Goal: Task Accomplishment & Management: Use online tool/utility

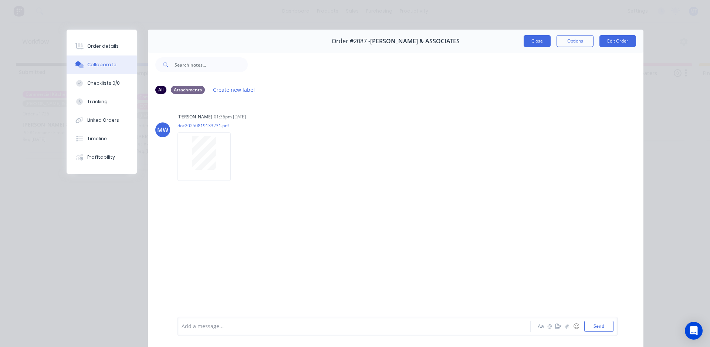
click at [533, 43] on button "Close" at bounding box center [537, 41] width 27 height 12
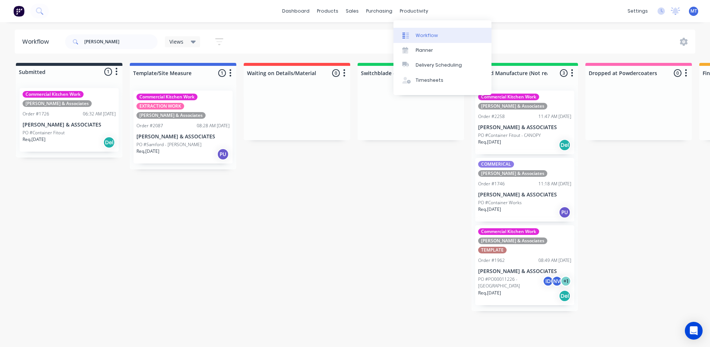
click at [431, 39] on link "Workflow" at bounding box center [442, 35] width 98 height 15
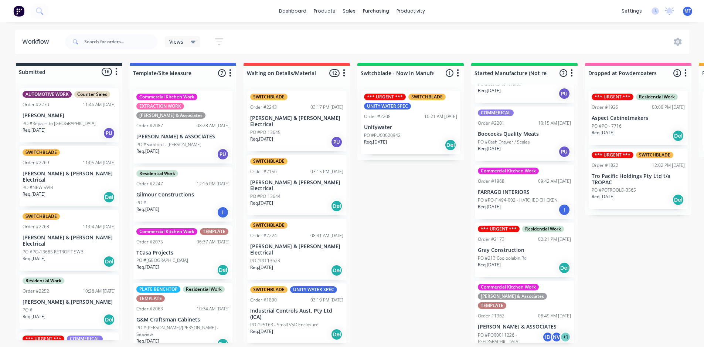
click at [51, 127] on div "Req. 17/09/25 PU" at bounding box center [69, 133] width 93 height 13
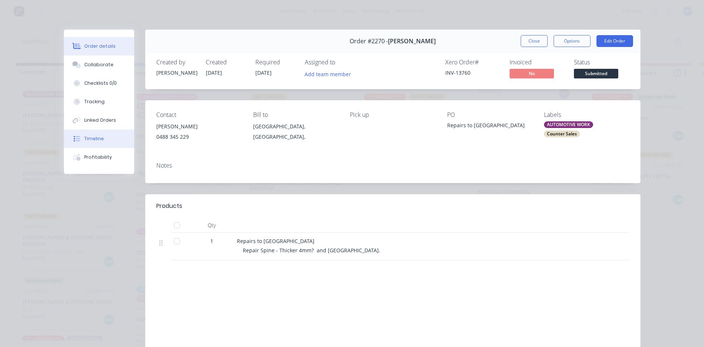
click at [102, 137] on button "Timeline" at bounding box center [99, 138] width 70 height 18
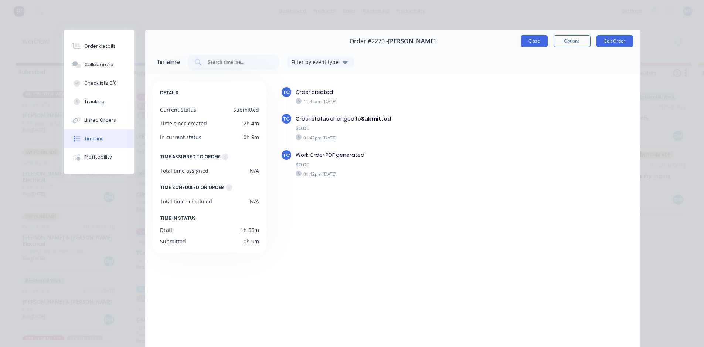
click at [539, 44] on button "Close" at bounding box center [534, 41] width 27 height 12
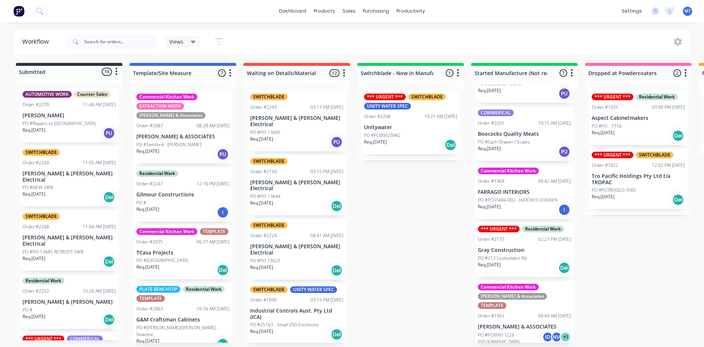
drag, startPoint x: 285, startPoint y: 0, endPoint x: 258, endPoint y: 8, distance: 28.1
click at [258, 8] on div "dashboard products sales purchasing productivity dashboard products Product Cat…" at bounding box center [352, 11] width 704 height 22
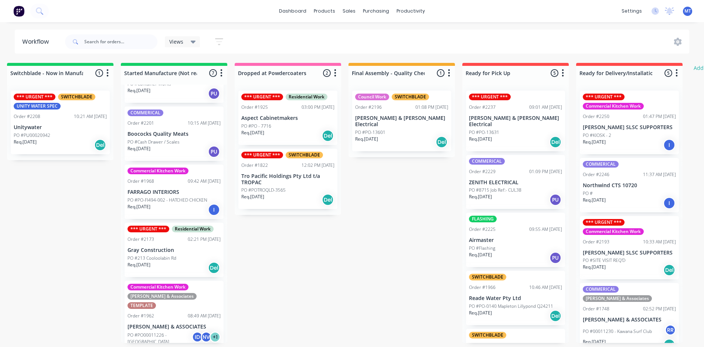
scroll to position [0, 352]
